Goal: Task Accomplishment & Management: Manage account settings

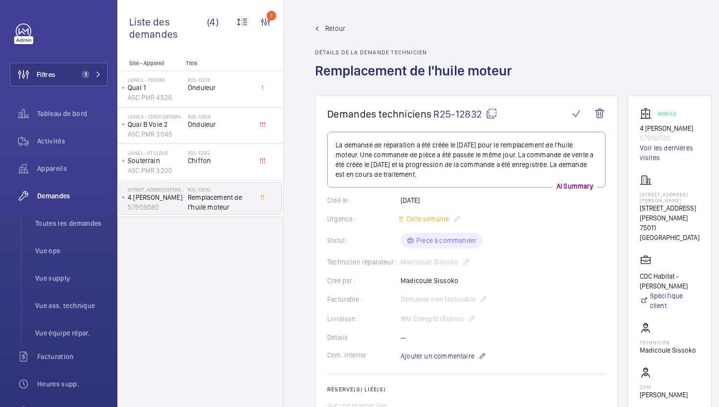
scroll to position [498, 0]
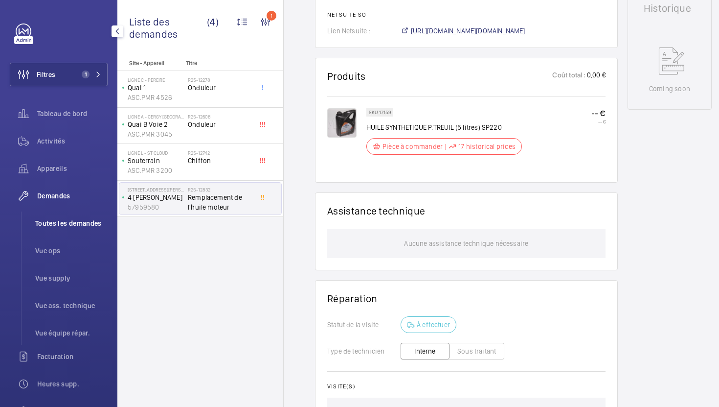
click at [69, 223] on span "Toutes les demandes" at bounding box center [71, 223] width 72 height 10
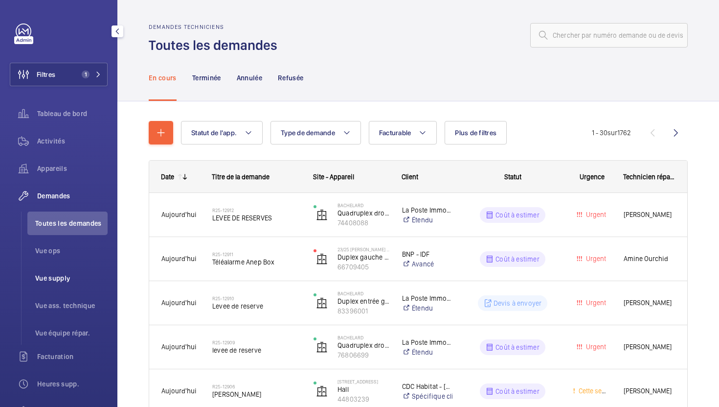
click at [77, 281] on span "Vue supply" at bounding box center [71, 278] width 72 height 10
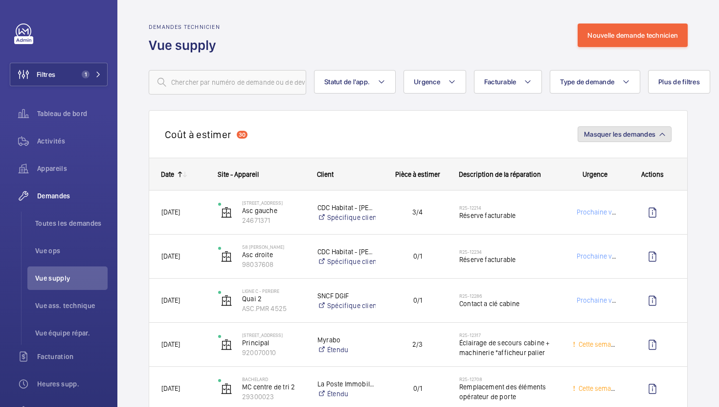
click at [613, 131] on span "Masquer les demandes" at bounding box center [619, 134] width 71 height 8
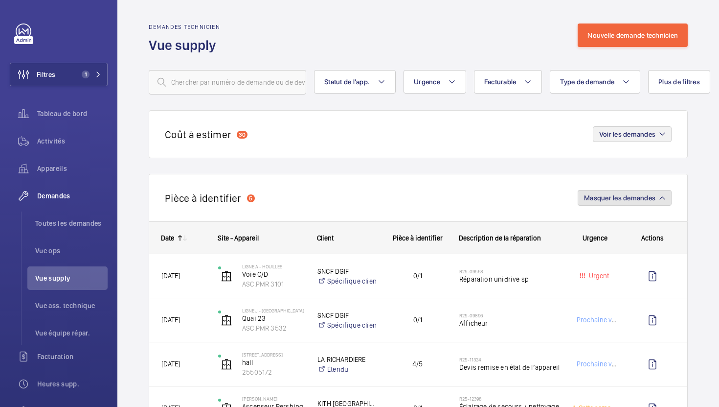
click at [626, 204] on button "Masquer les demandes" at bounding box center [625, 198] width 94 height 16
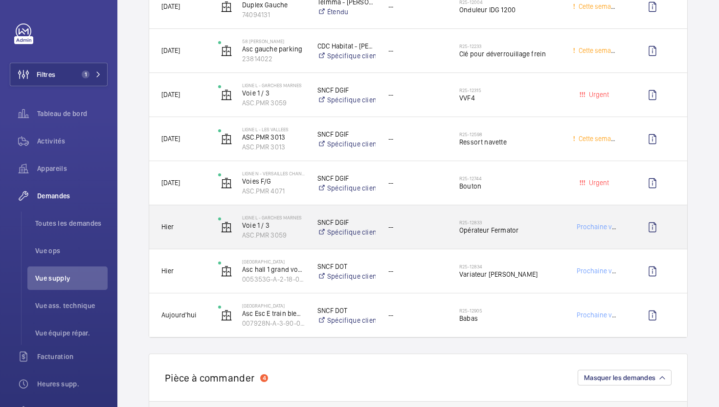
scroll to position [599, 0]
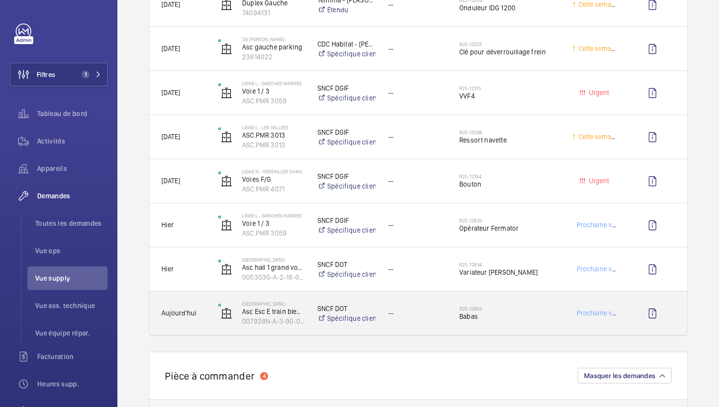
click at [528, 327] on div "R25-12905 Babas" at bounding box center [510, 313] width 101 height 28
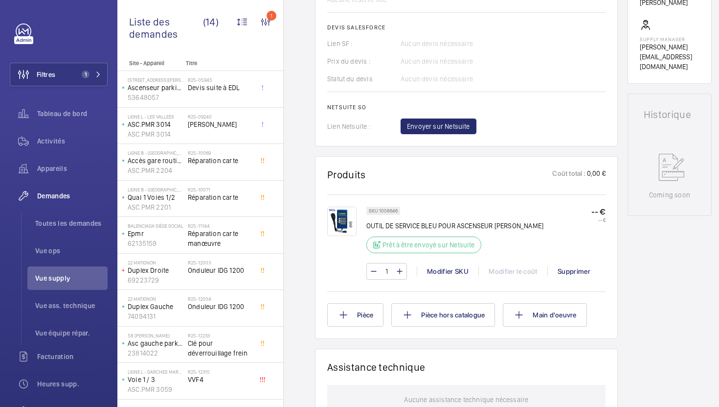
scroll to position [400, 0]
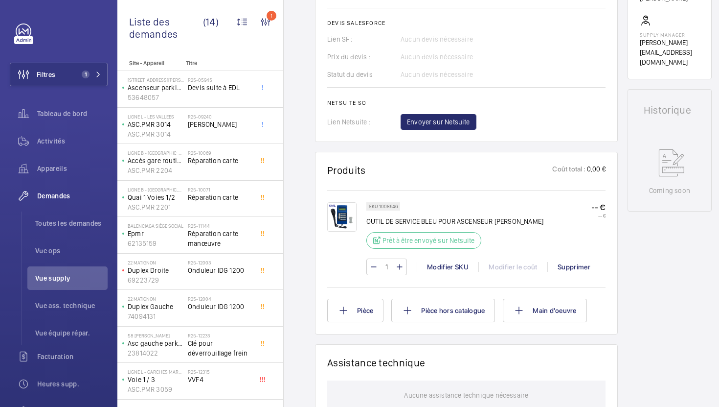
click at [344, 218] on img at bounding box center [341, 216] width 29 height 29
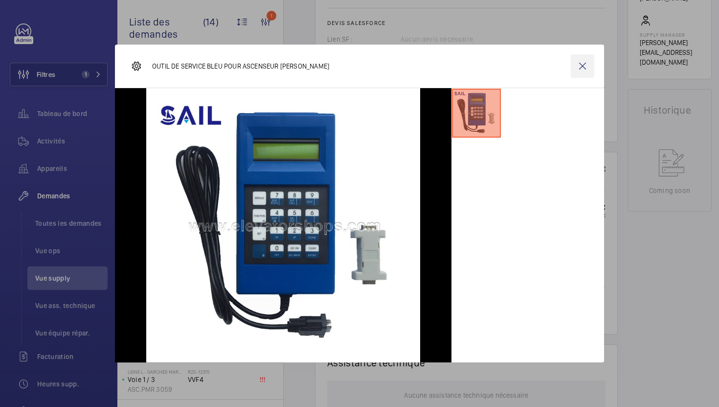
click at [586, 73] on wm-front-icon-button at bounding box center [582, 65] width 23 height 23
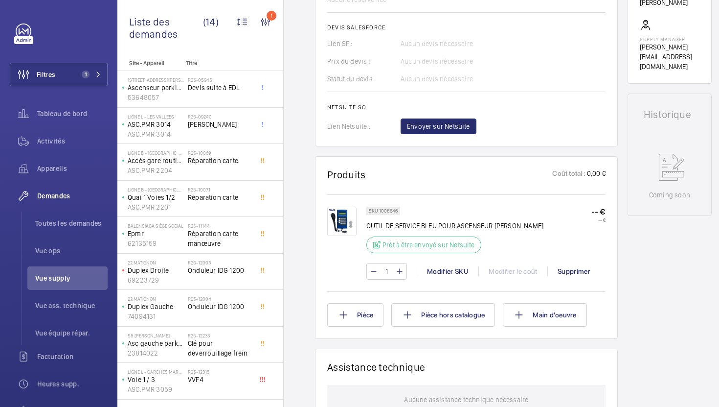
scroll to position [0, 0]
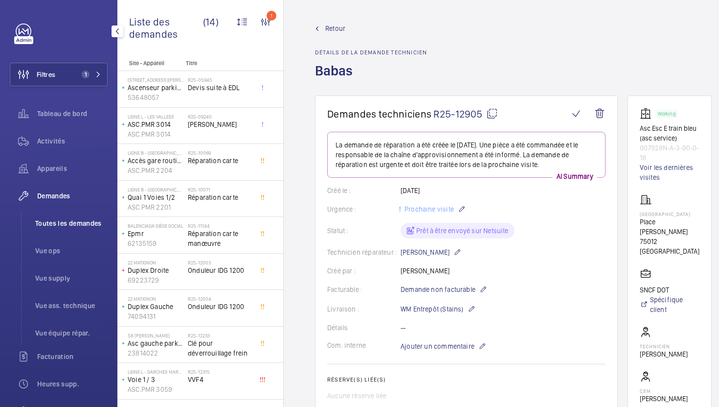
click at [69, 278] on span "Vue supply" at bounding box center [71, 278] width 72 height 10
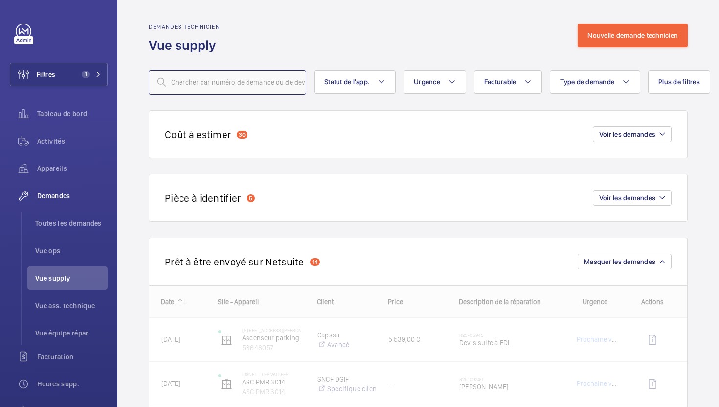
click at [259, 87] on input "text" at bounding box center [228, 82] width 158 height 24
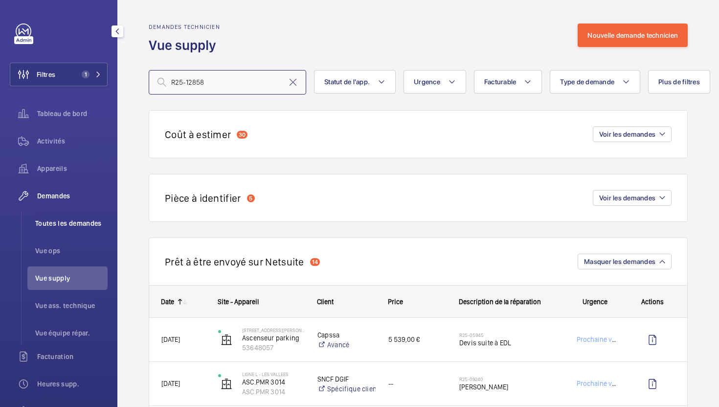
type input "R25-12858"
click at [84, 224] on span "Toutes les demandes" at bounding box center [71, 223] width 72 height 10
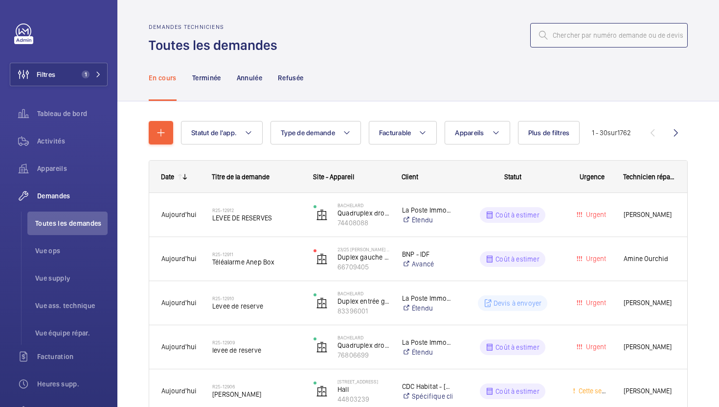
click at [572, 33] on input "text" at bounding box center [609, 35] width 158 height 24
paste input "R25-12858"
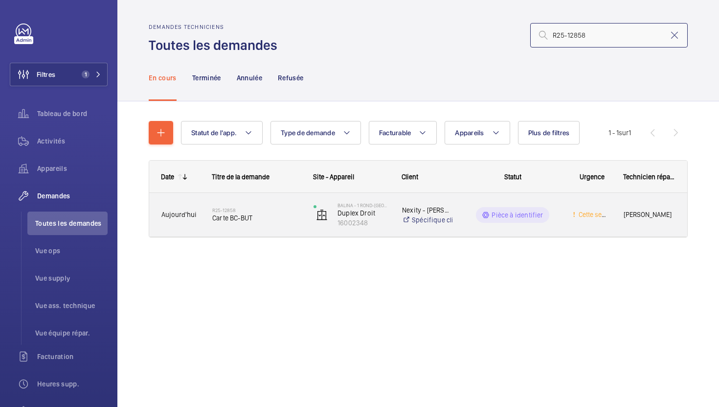
type input "R25-12858"
click at [273, 223] on div "R25-12858 Carte BC-BUT" at bounding box center [256, 215] width 89 height 28
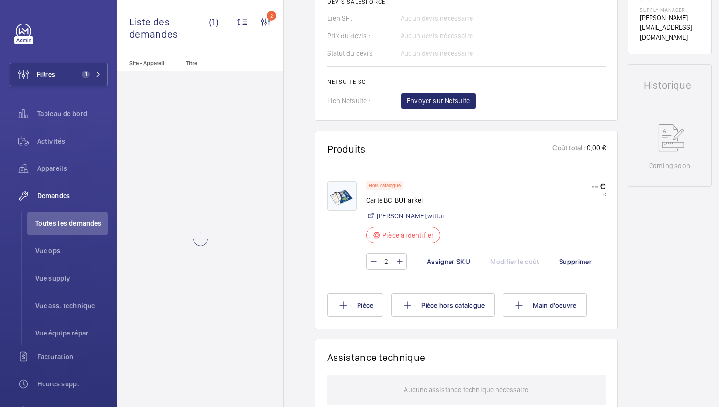
scroll to position [478, 0]
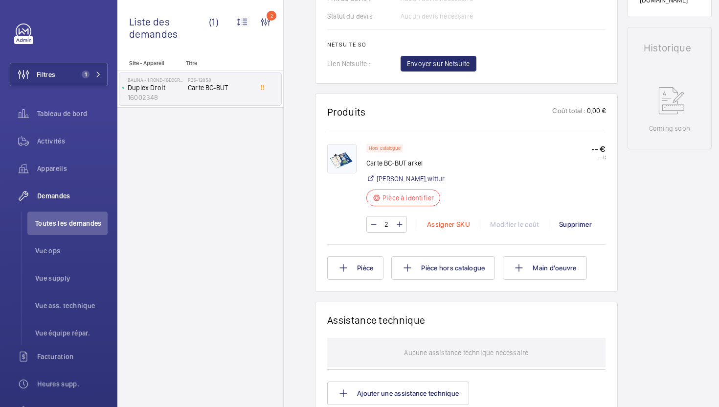
click at [450, 229] on div "Assigner SKU" at bounding box center [448, 224] width 63 height 10
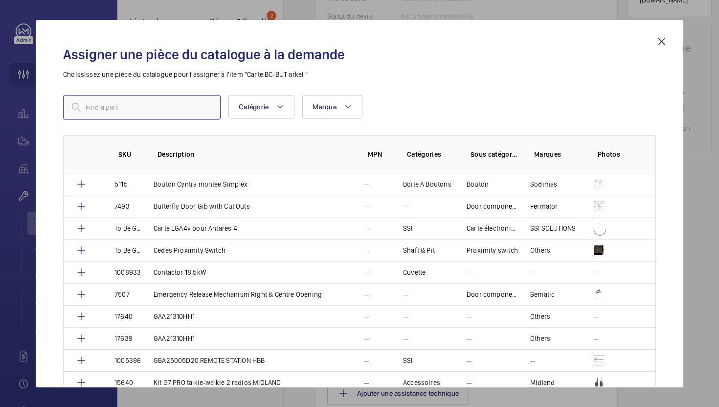
click at [179, 113] on input "text" at bounding box center [142, 107] width 158 height 24
paste input "19258"
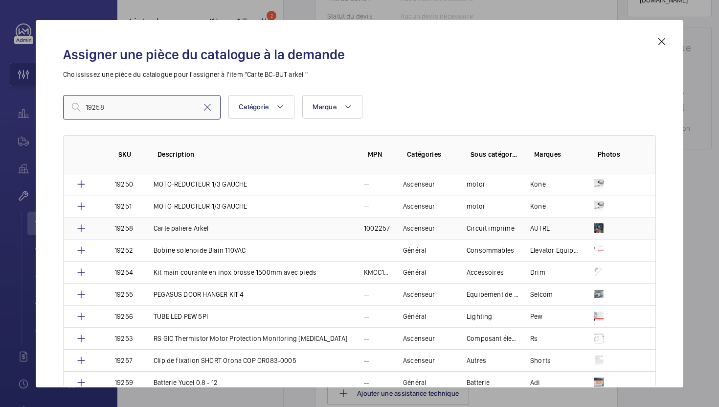
type input "19258"
click at [316, 229] on td "Carte paliere Arkel" at bounding box center [247, 228] width 210 height 22
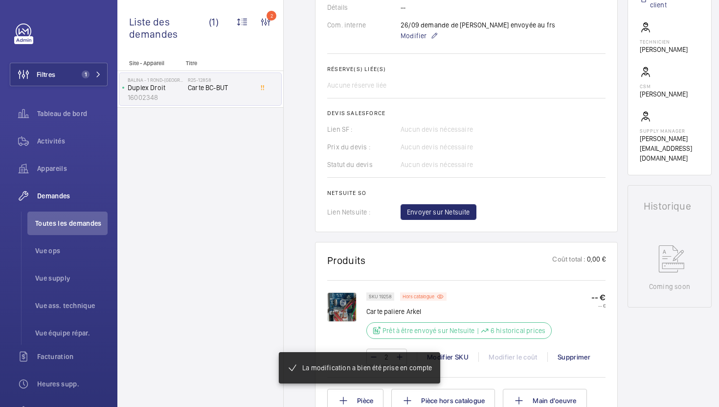
scroll to position [324, 0]
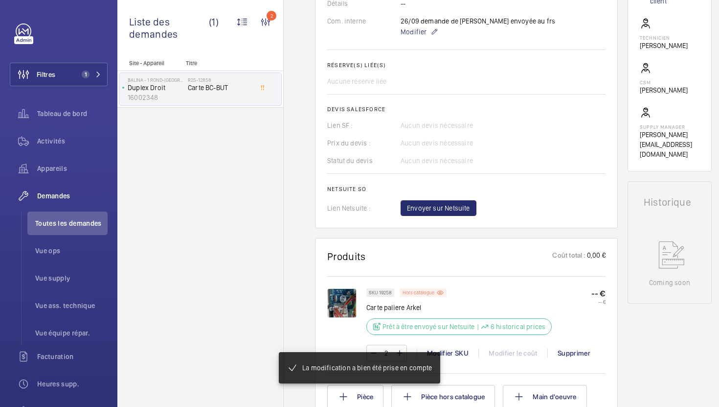
click at [428, 289] on div "Hors catalogue" at bounding box center [423, 292] width 46 height 8
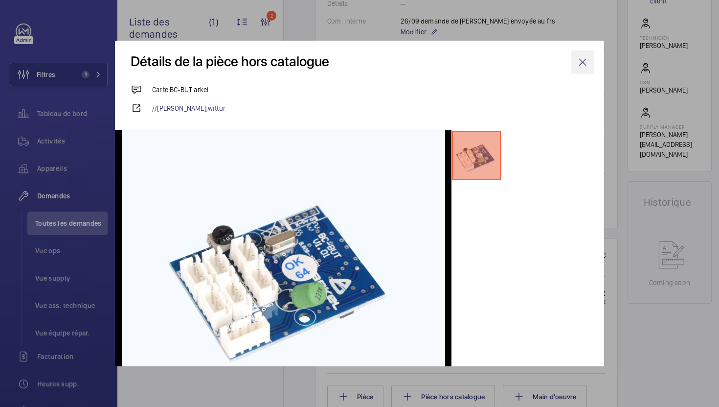
click at [582, 64] on wm-front-icon-button at bounding box center [582, 61] width 23 height 23
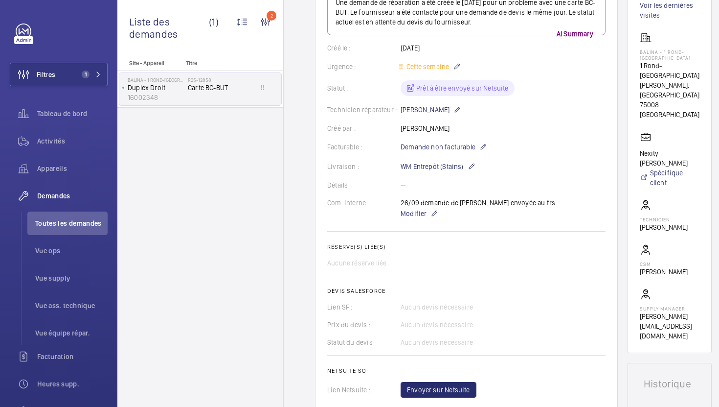
scroll to position [228, 0]
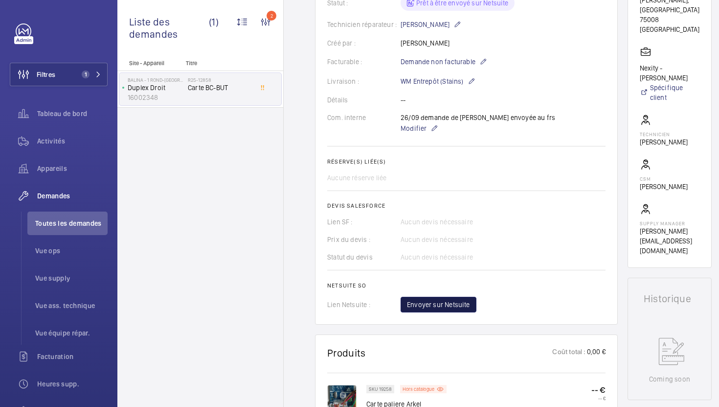
click at [455, 299] on button "Envoyer sur Netsuite" at bounding box center [439, 305] width 76 height 16
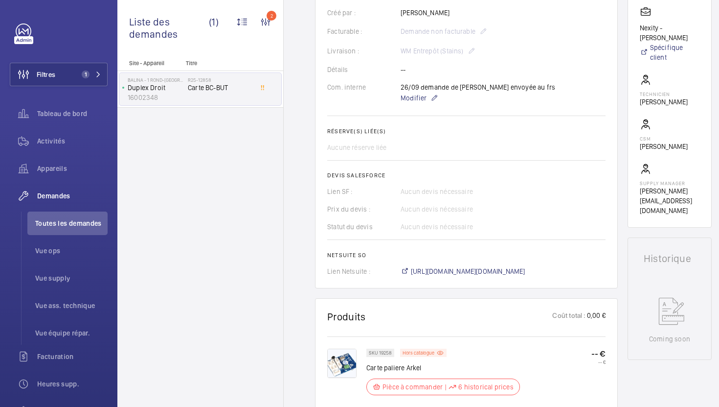
scroll to position [322, 0]
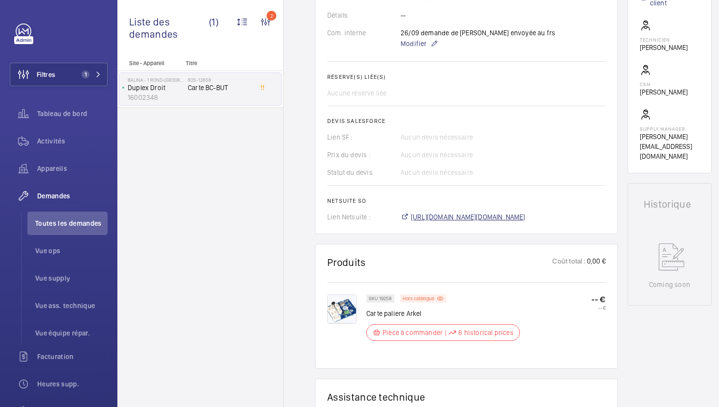
click at [526, 220] on span "https://6461500.app.netsuite.com/app/accounting/transactions/salesord.nl?id=304…" at bounding box center [468, 217] width 115 height 10
click at [85, 229] on li "Toutes les demandes" at bounding box center [67, 222] width 80 height 23
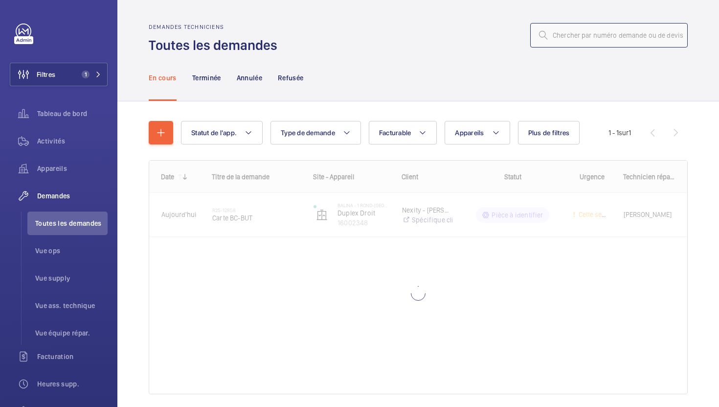
click at [585, 37] on input "text" at bounding box center [609, 35] width 158 height 24
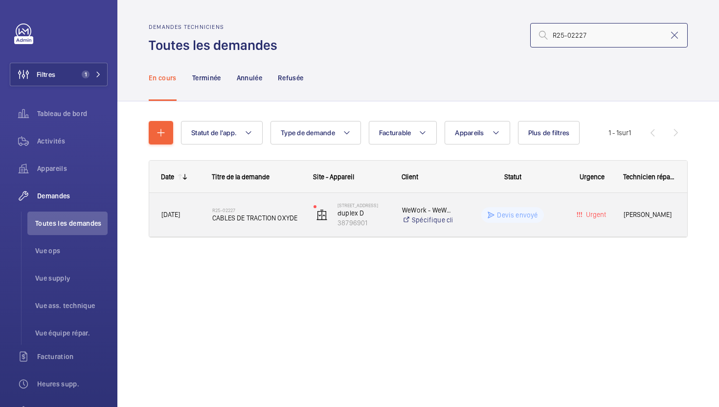
type input "R25-02227"
click at [288, 229] on div "R25-02227 CABLES DE TRACTION OXYDE" at bounding box center [251, 215] width 100 height 44
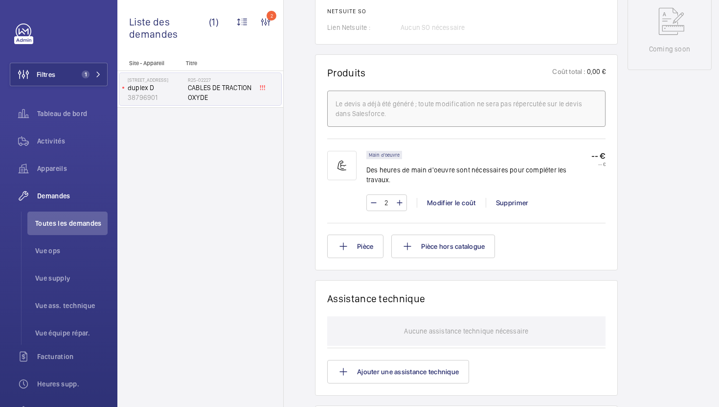
scroll to position [580, 0]
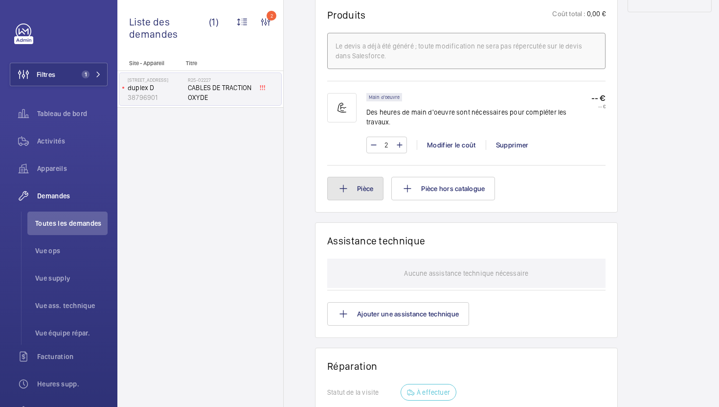
click at [358, 180] on button "Pièce" at bounding box center [355, 188] width 56 height 23
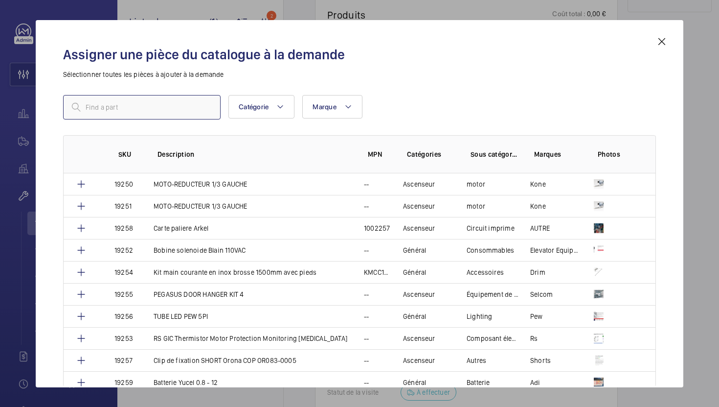
click at [150, 110] on input "text" at bounding box center [142, 107] width 158 height 24
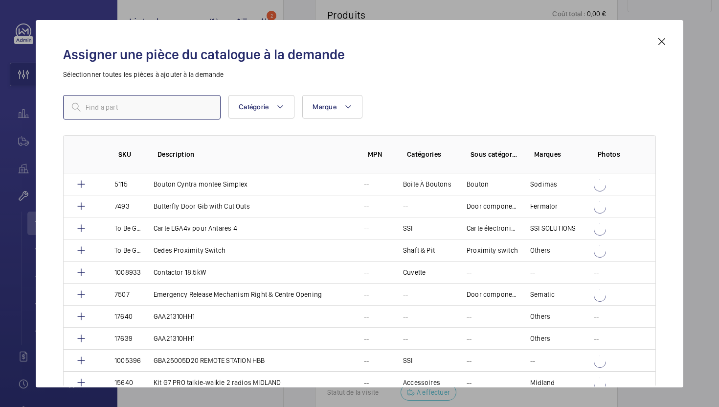
paste input "1010384"
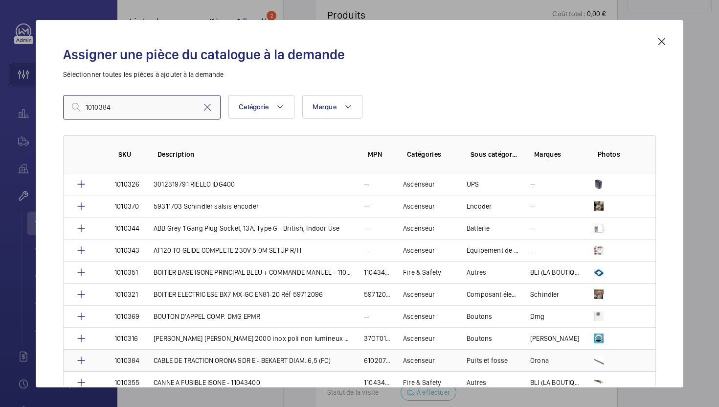
type input "1010384"
click at [324, 363] on p "CABLE DE TRACTION ORONA SDR E - BEKAERT DIAM. 6,5 (FC)" at bounding box center [242, 360] width 177 height 10
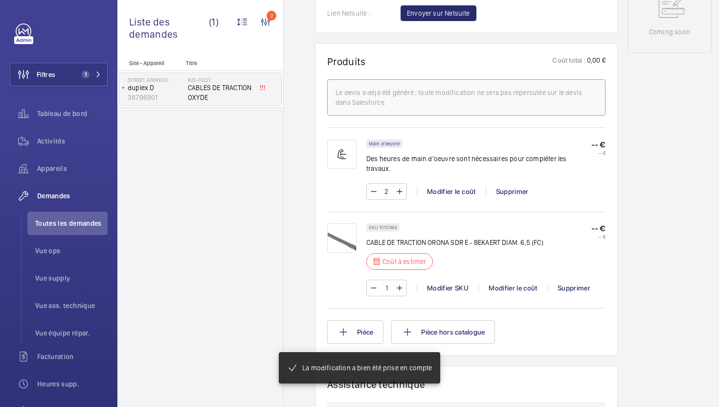
scroll to position [557, 0]
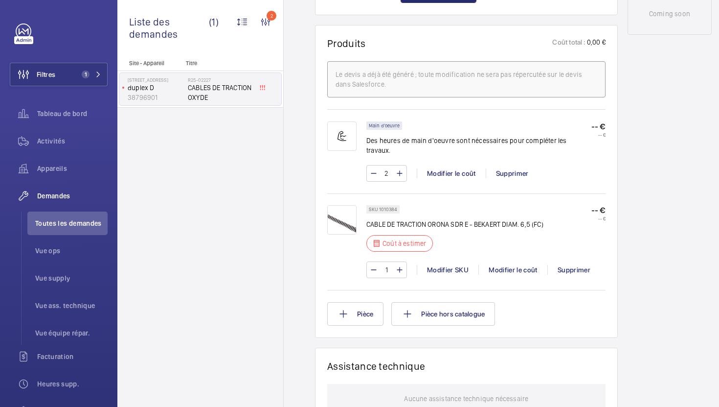
click at [391, 273] on input "1" at bounding box center [387, 270] width 18 height 16
type input "2"
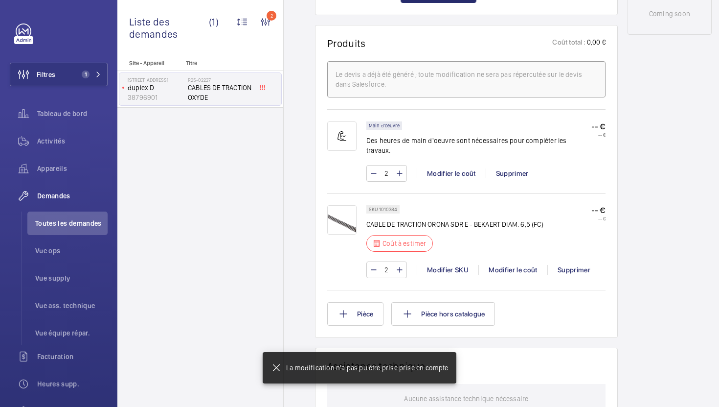
click at [389, 275] on input "2" at bounding box center [387, 270] width 18 height 16
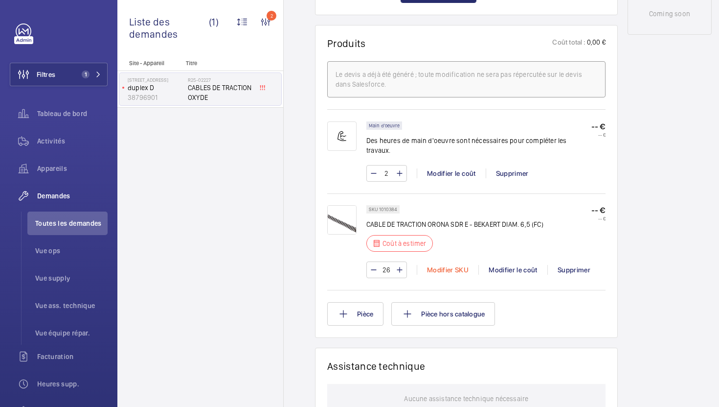
type input "260"
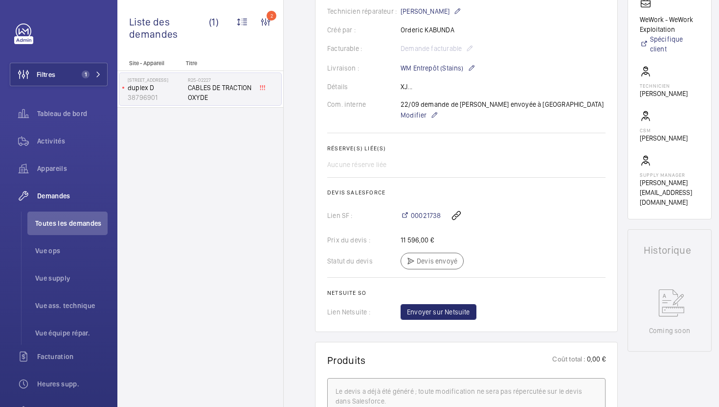
scroll to position [235, 0]
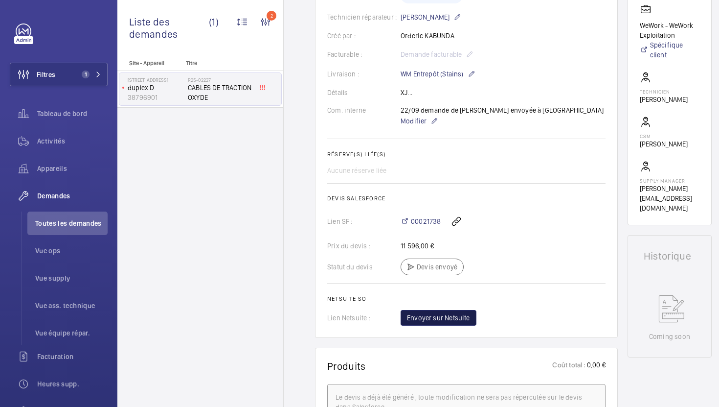
click at [435, 322] on span "Envoyer sur Netsuite" at bounding box center [438, 318] width 63 height 10
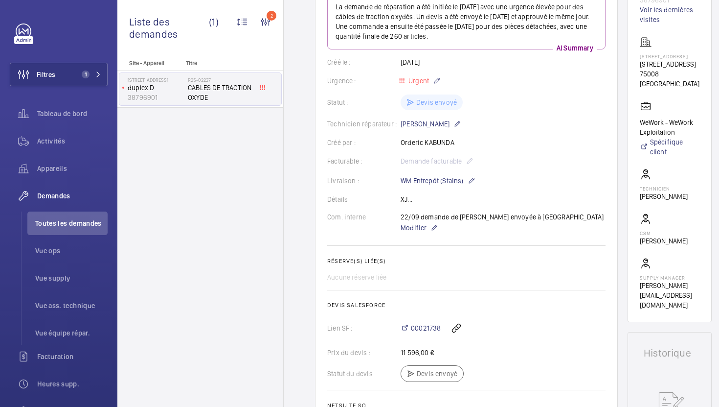
scroll to position [48, 0]
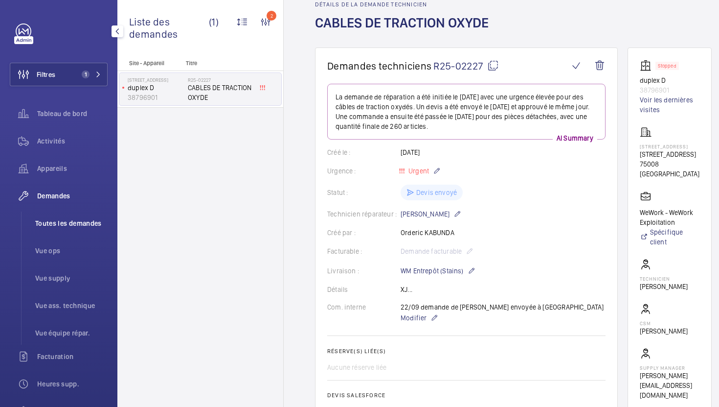
click at [85, 225] on span "Toutes les demandes" at bounding box center [71, 223] width 72 height 10
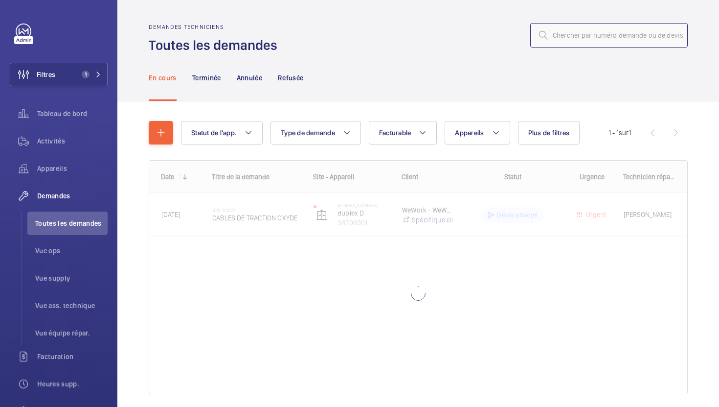
click at [593, 37] on input "text" at bounding box center [609, 35] width 158 height 24
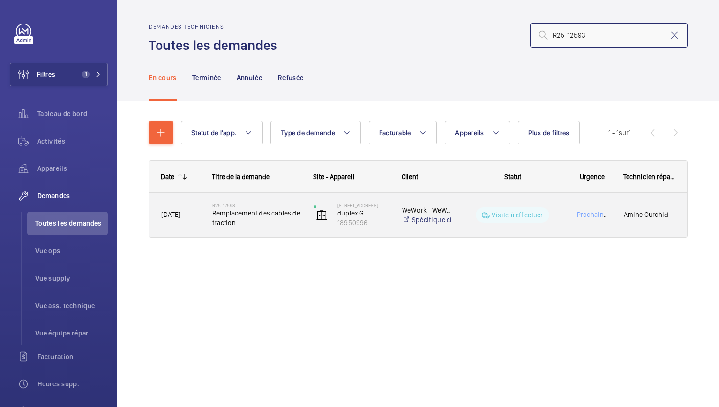
type input "R25-12593"
click at [298, 227] on span "Remplacement des cables de traction" at bounding box center [256, 218] width 89 height 20
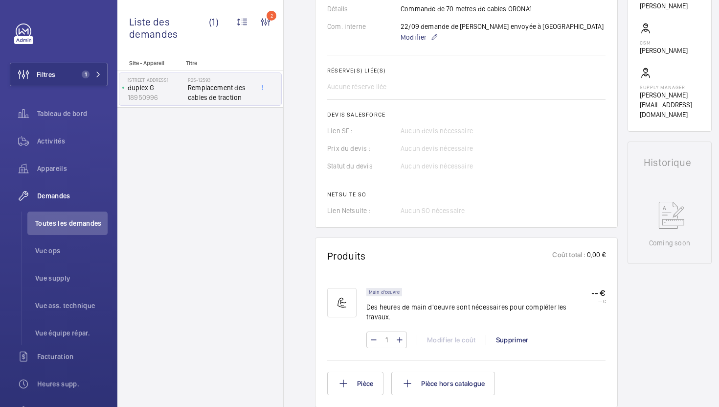
scroll to position [329, 0]
click at [357, 376] on button "Pièce" at bounding box center [355, 382] width 56 height 23
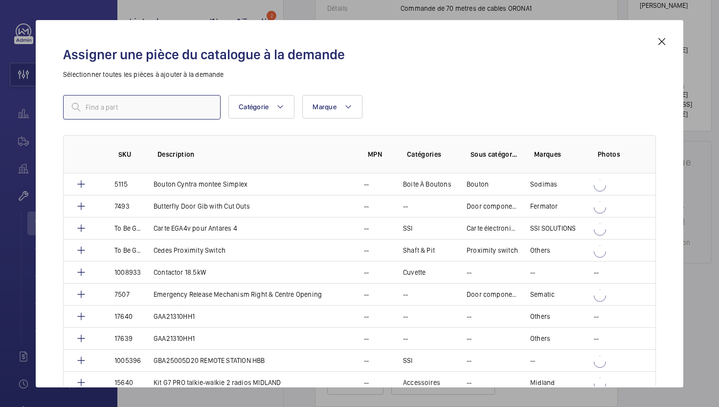
click at [182, 110] on input "text" at bounding box center [142, 107] width 158 height 24
paste input "R25-12593"
type input "R25-12593"
drag, startPoint x: 182, startPoint y: 110, endPoint x: 15, endPoint y: 104, distance: 166.5
click at [18, 106] on div "Assigner une pièce du catalogue à la demande Sélectionner toutes les pièces à a…" at bounding box center [359, 203] width 719 height 407
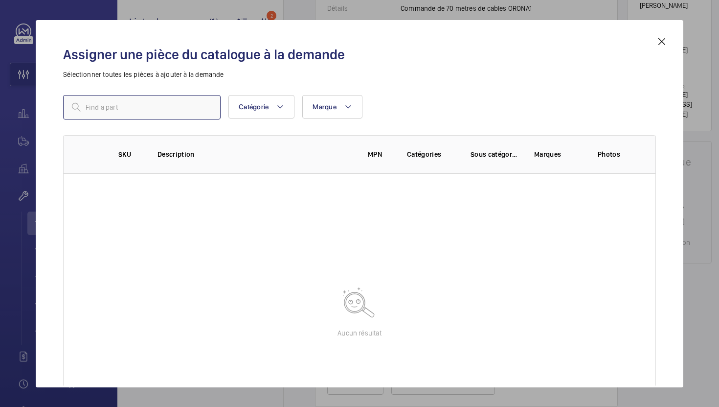
click at [159, 106] on input "text" at bounding box center [142, 107] width 158 height 24
paste input "1010384"
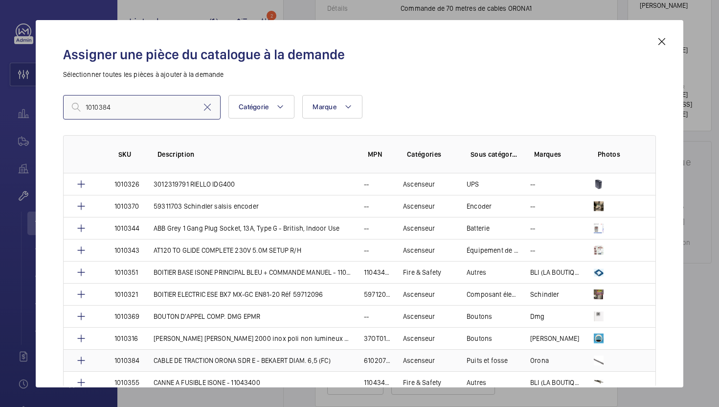
type input "1010384"
click at [197, 363] on p "CABLE DE TRACTION ORONA SDR E - BEKAERT DIAM. 6,5 (FC)" at bounding box center [242, 360] width 177 height 10
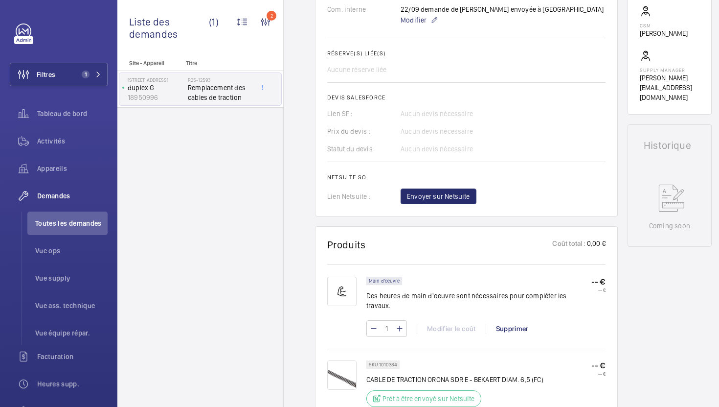
scroll to position [409, 0]
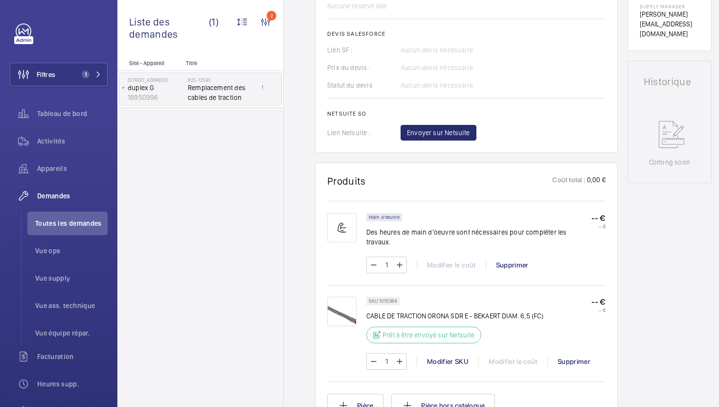
click at [391, 353] on input "1" at bounding box center [387, 361] width 18 height 16
type input "2"
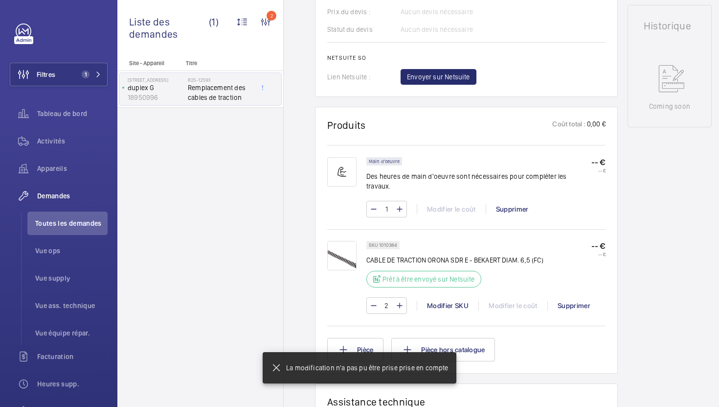
scroll to position [482, 0]
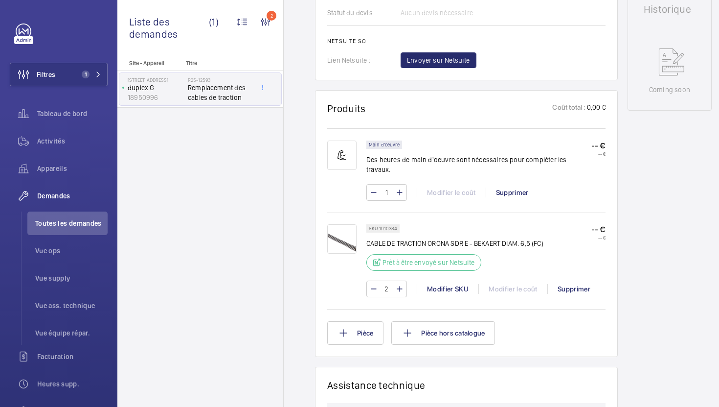
click at [389, 281] on input "2" at bounding box center [387, 289] width 18 height 16
type input "260"
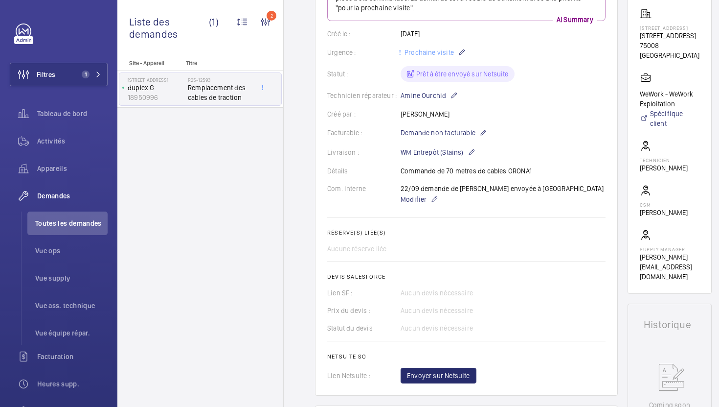
scroll to position [163, 0]
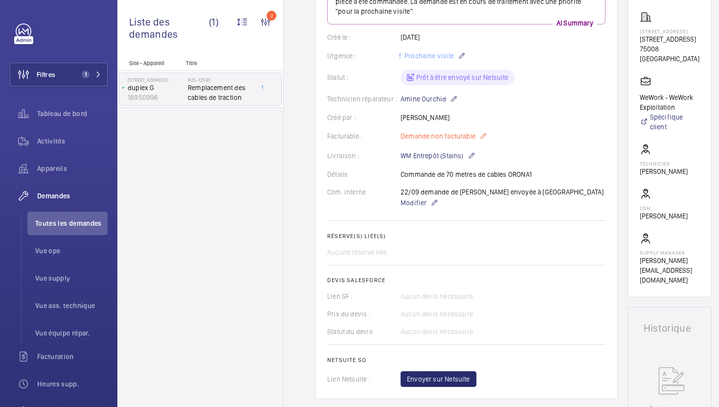
click at [462, 139] on span "Demande non facturable" at bounding box center [438, 136] width 75 height 10
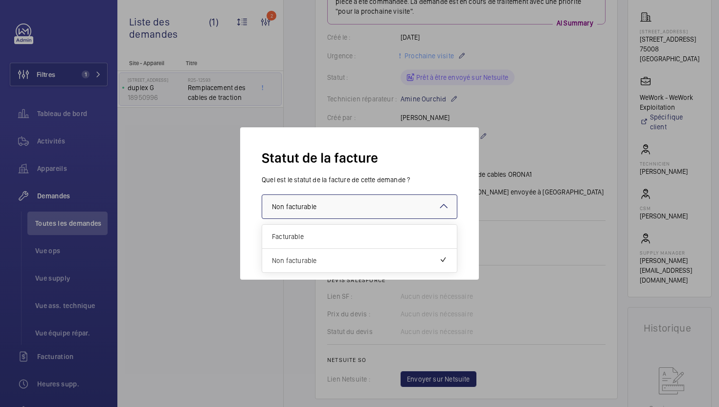
click at [404, 206] on div at bounding box center [359, 206] width 195 height 23
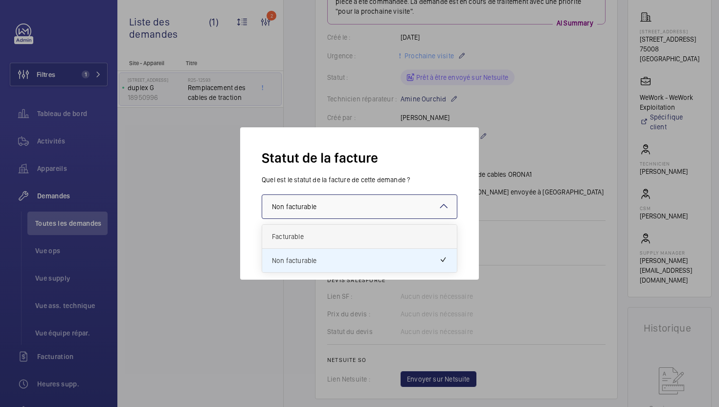
click at [377, 239] on span "Facturable" at bounding box center [359, 236] width 175 height 10
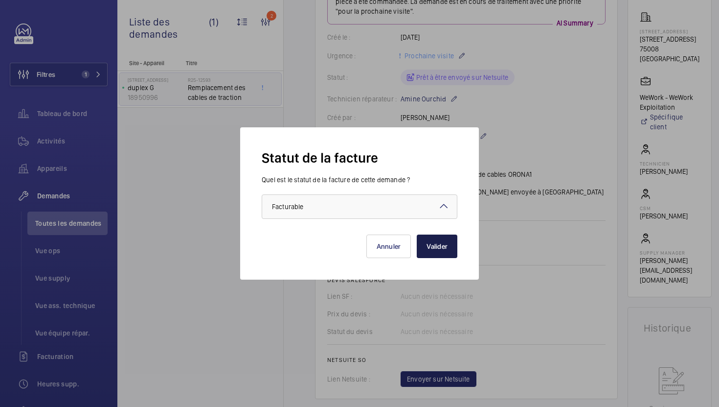
click at [449, 256] on button "Valider" at bounding box center [437, 245] width 41 height 23
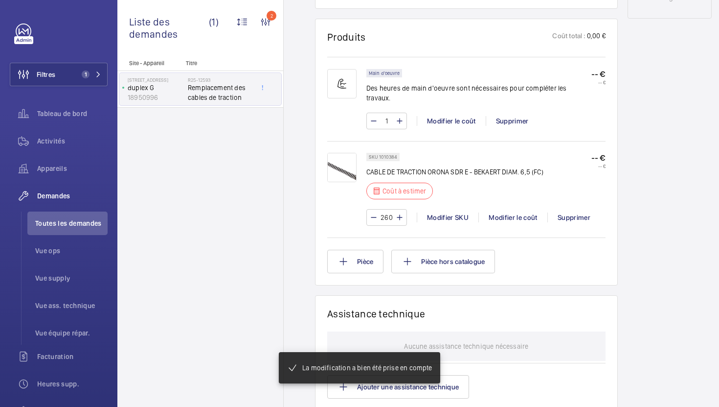
scroll to position [583, 0]
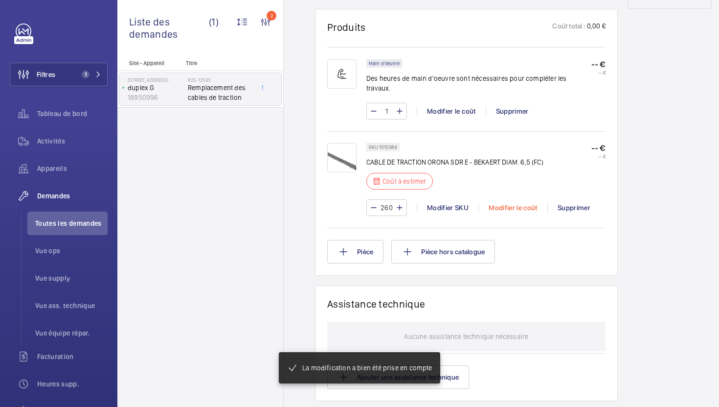
click at [525, 203] on div "Modifier le coût" at bounding box center [513, 208] width 69 height 10
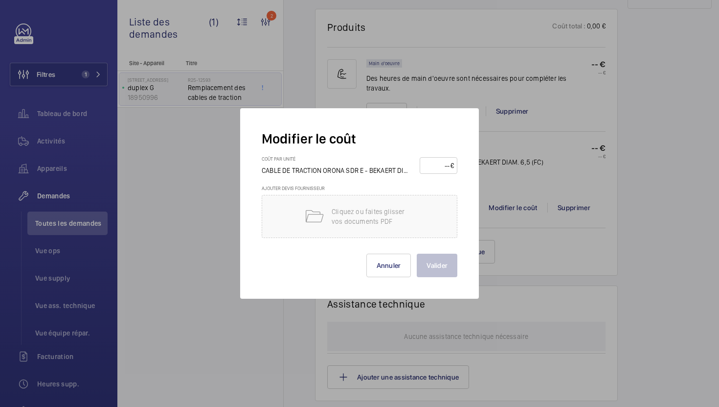
click at [448, 167] on input "number" at bounding box center [436, 166] width 27 height 16
type input "12"
click at [438, 272] on button "Valider" at bounding box center [437, 264] width 41 height 23
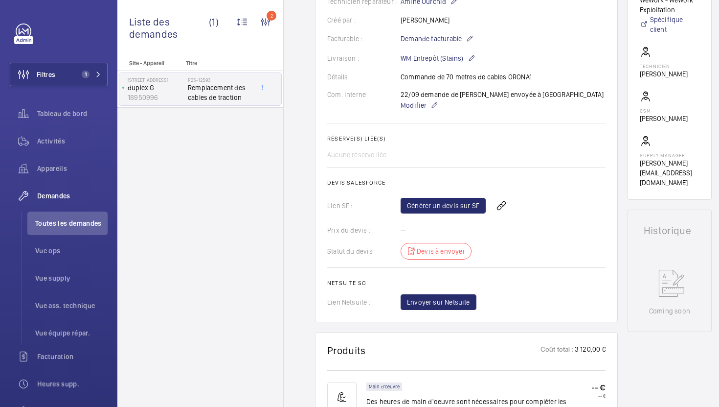
scroll to position [239, 0]
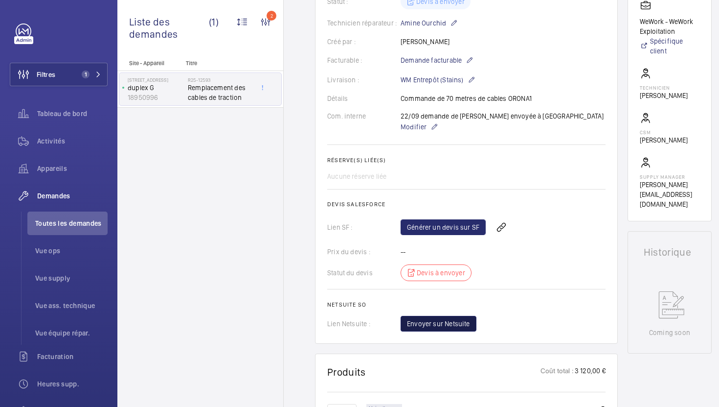
click at [454, 324] on span "Envoyer sur Netsuite" at bounding box center [438, 324] width 63 height 10
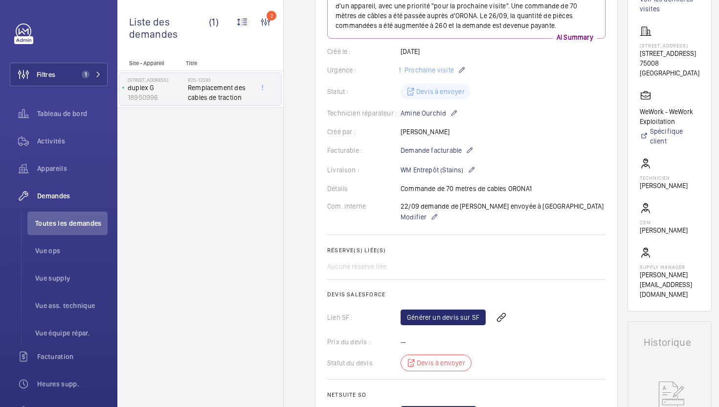
scroll to position [0, 0]
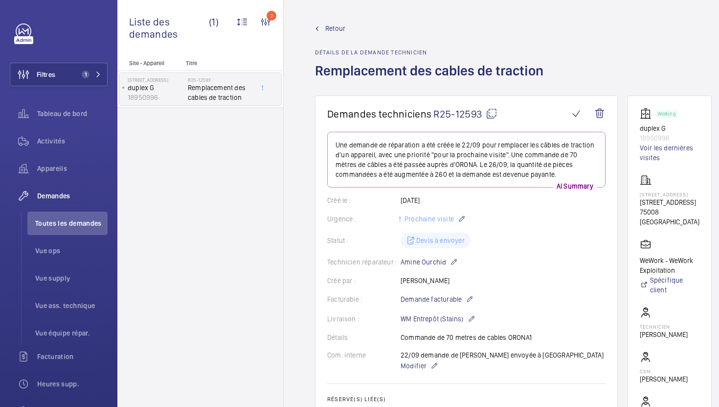
click at [491, 117] on mat-icon at bounding box center [492, 114] width 12 height 12
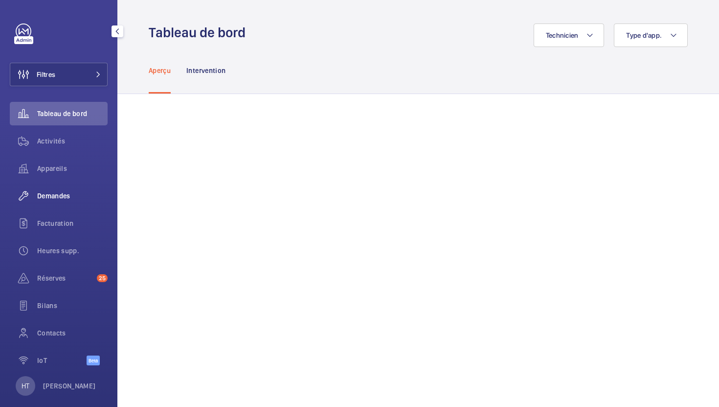
click at [45, 197] on span "Demandes" at bounding box center [72, 196] width 70 height 10
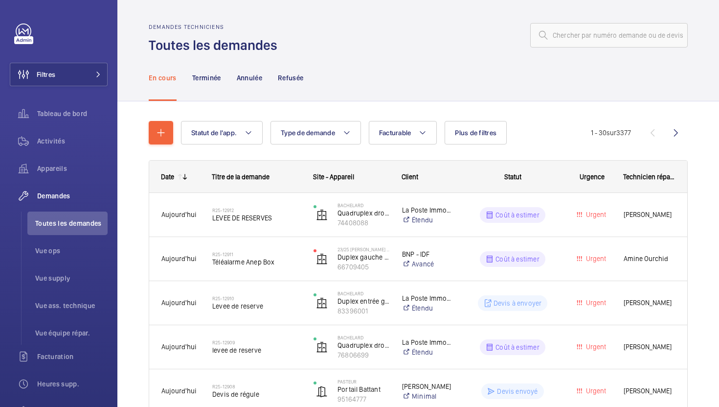
click at [621, 48] on div "Demandes techniciens Toutes les demandes" at bounding box center [418, 38] width 539 height 31
click at [627, 37] on input "text" at bounding box center [609, 35] width 158 height 24
paste input "R25-02227"
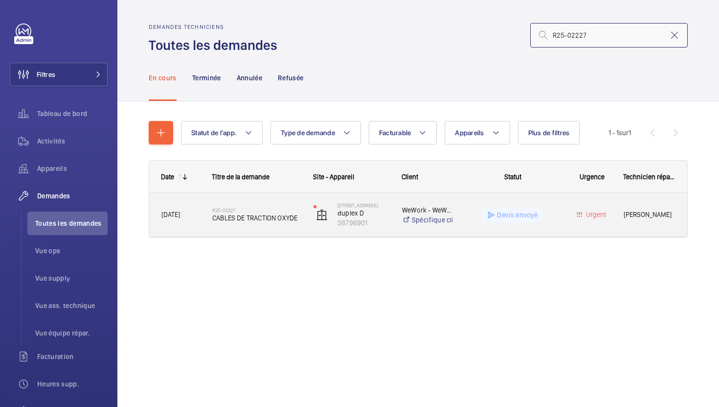
type input "R25-02227"
click at [294, 230] on div "R25-02227 CABLES DE TRACTION OXYDE" at bounding box center [251, 215] width 100 height 44
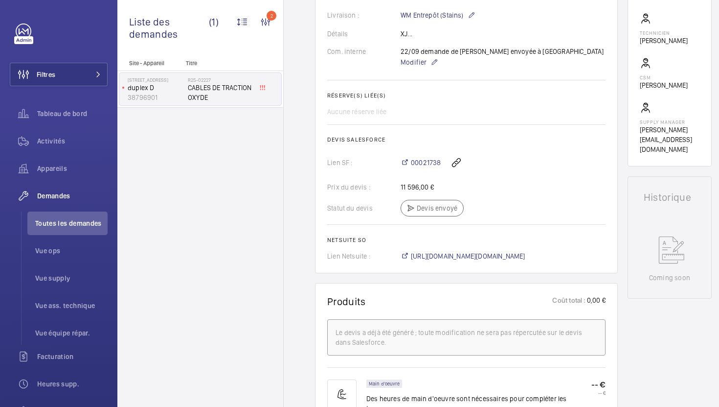
scroll to position [455, 0]
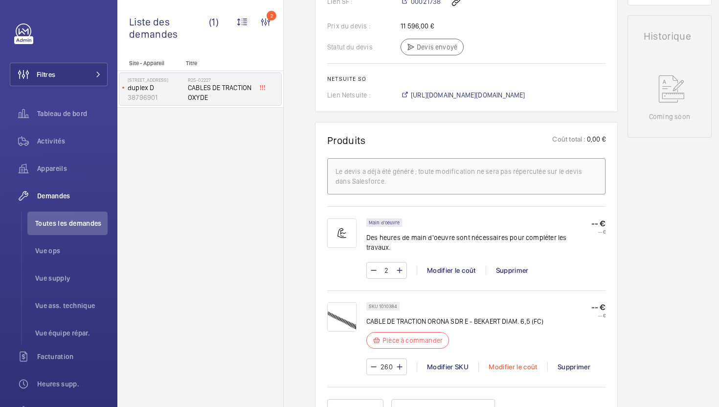
click at [510, 362] on div "Modifier le coût" at bounding box center [513, 367] width 69 height 10
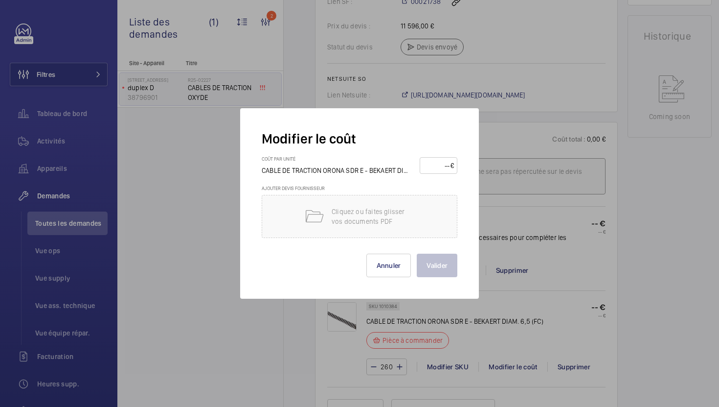
click at [434, 169] on input "number" at bounding box center [436, 166] width 27 height 16
type input "12"
click at [447, 264] on button "Valider" at bounding box center [437, 264] width 41 height 23
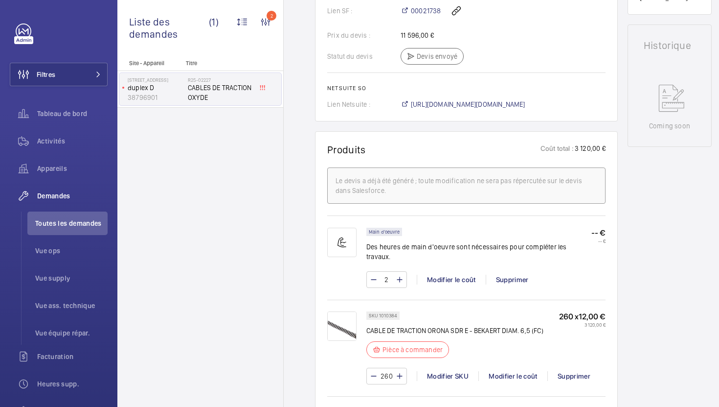
scroll to position [448, 0]
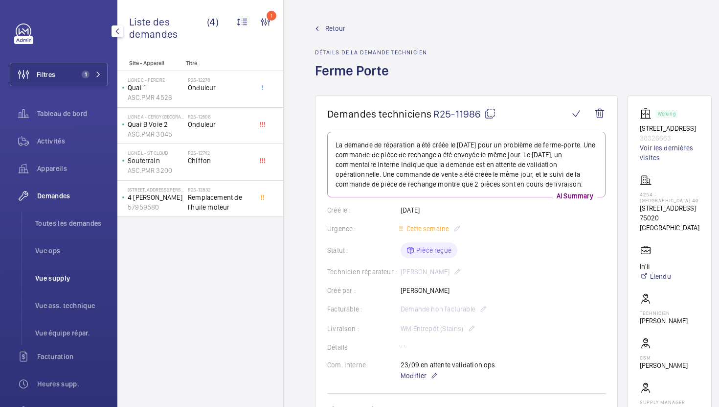
click at [80, 276] on span "Vue supply" at bounding box center [71, 278] width 72 height 10
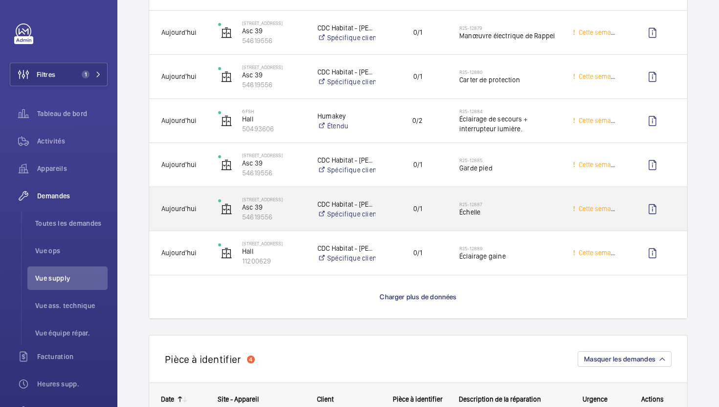
scroll to position [800, 0]
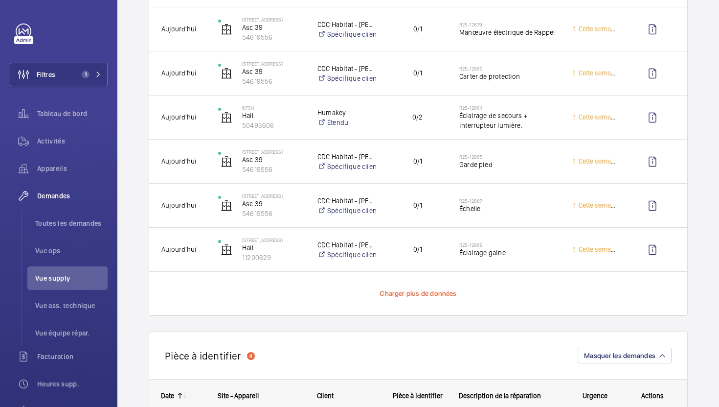
click at [436, 294] on span "Charger plus de données" at bounding box center [418, 293] width 77 height 8
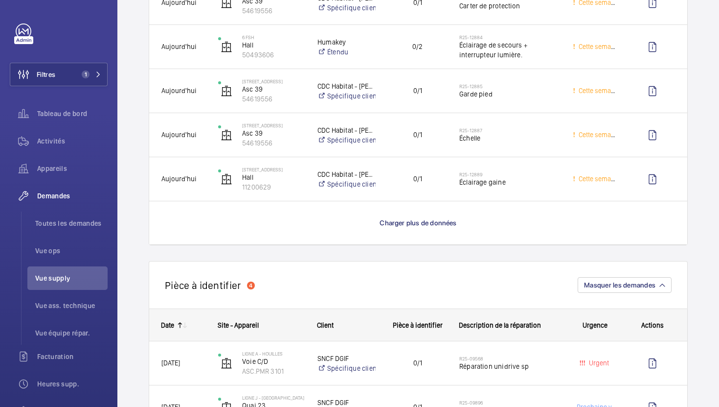
scroll to position [858, 0]
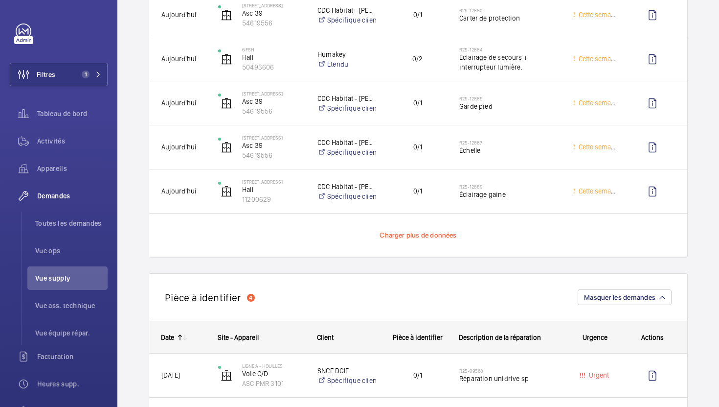
click at [437, 238] on span "Charger plus de données" at bounding box center [418, 235] width 77 height 8
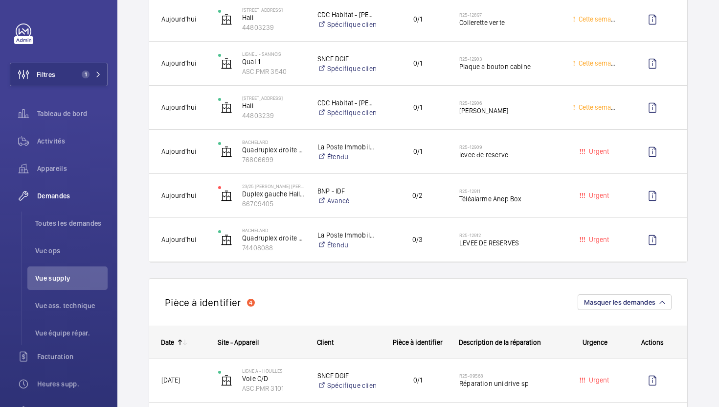
scroll to position [1251, 0]
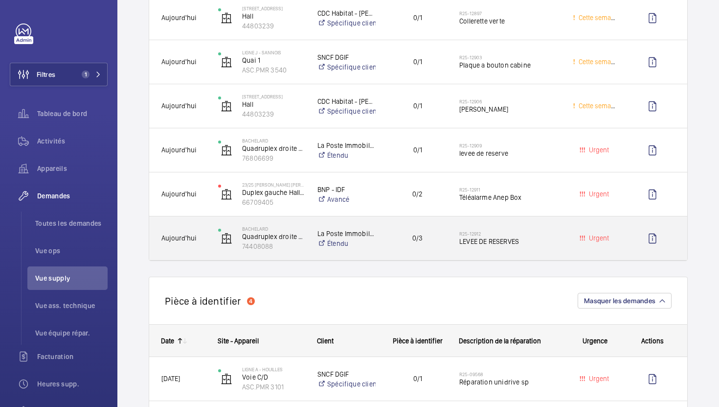
click at [539, 248] on div "R25-12912 LEVEE DE RESERVES" at bounding box center [510, 238] width 101 height 28
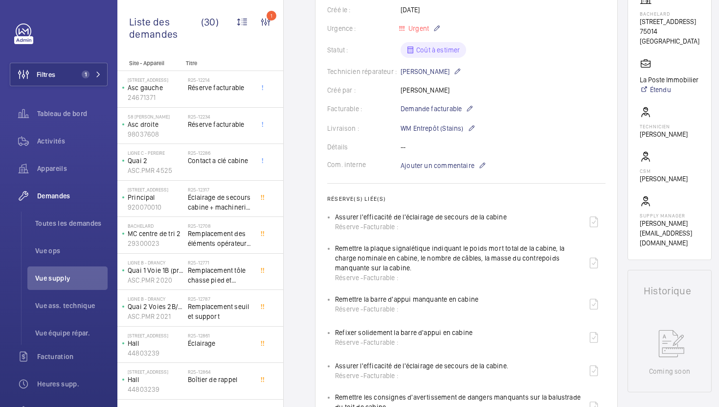
scroll to position [187, 0]
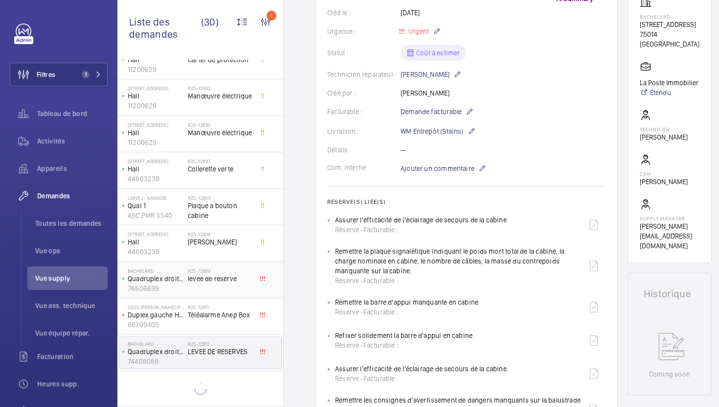
scroll to position [758, 0]
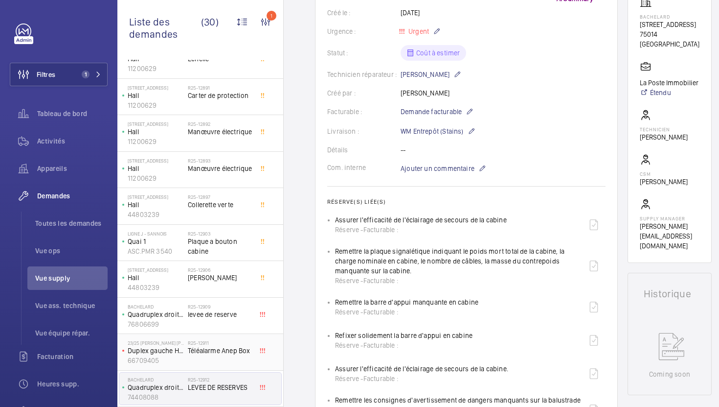
click at [228, 366] on div "R25-12911 Téléalarme Anep Box" at bounding box center [220, 354] width 65 height 28
